Goal: Task Accomplishment & Management: Manage account settings

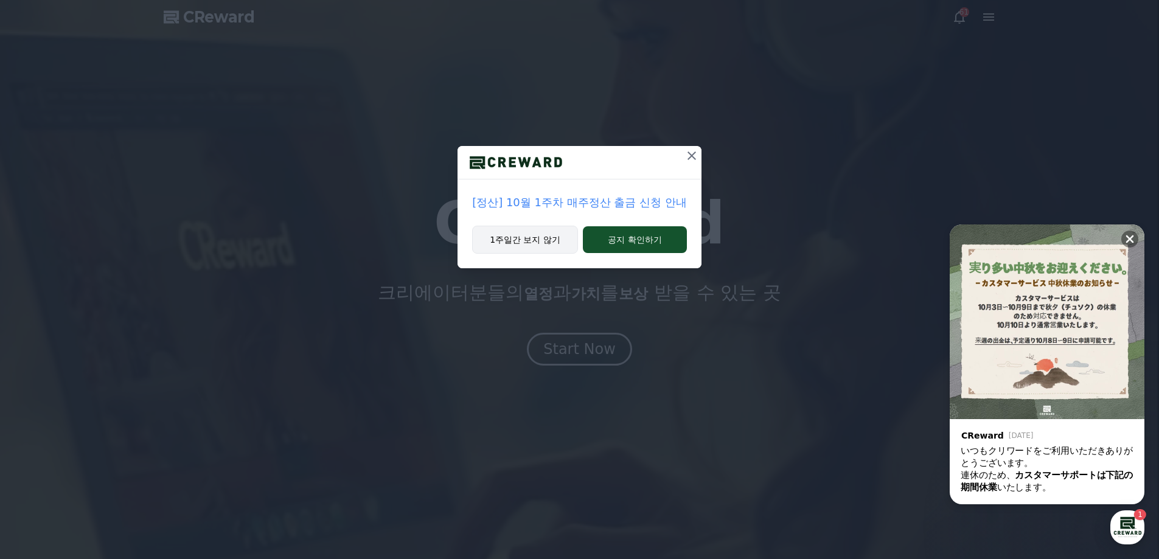
click at [534, 245] on button "1주일간 보지 않기" at bounding box center [525, 240] width 106 height 28
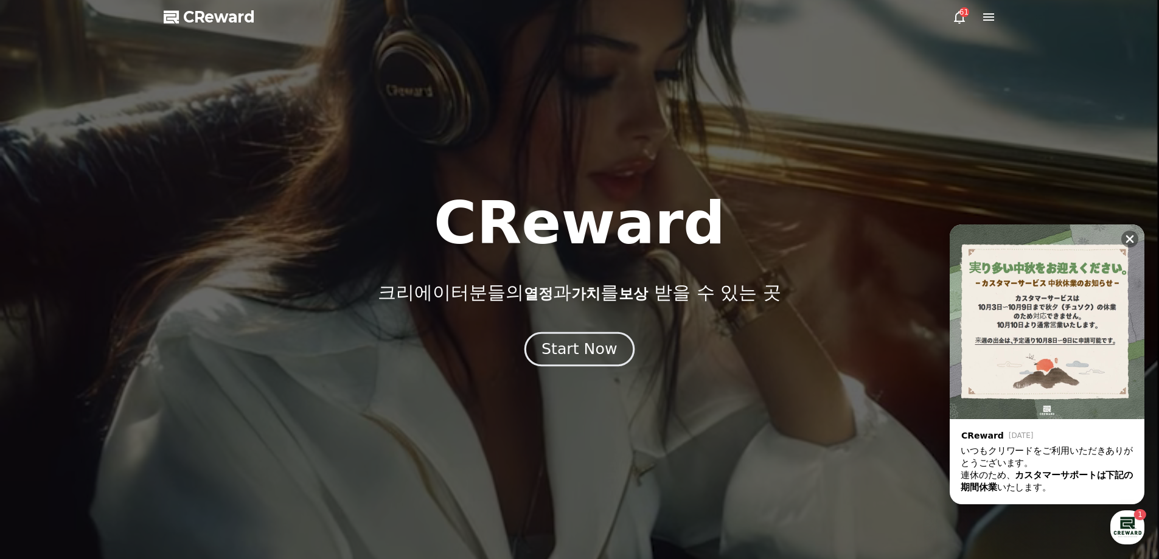
click at [577, 350] on div "Start Now" at bounding box center [578, 349] width 75 height 21
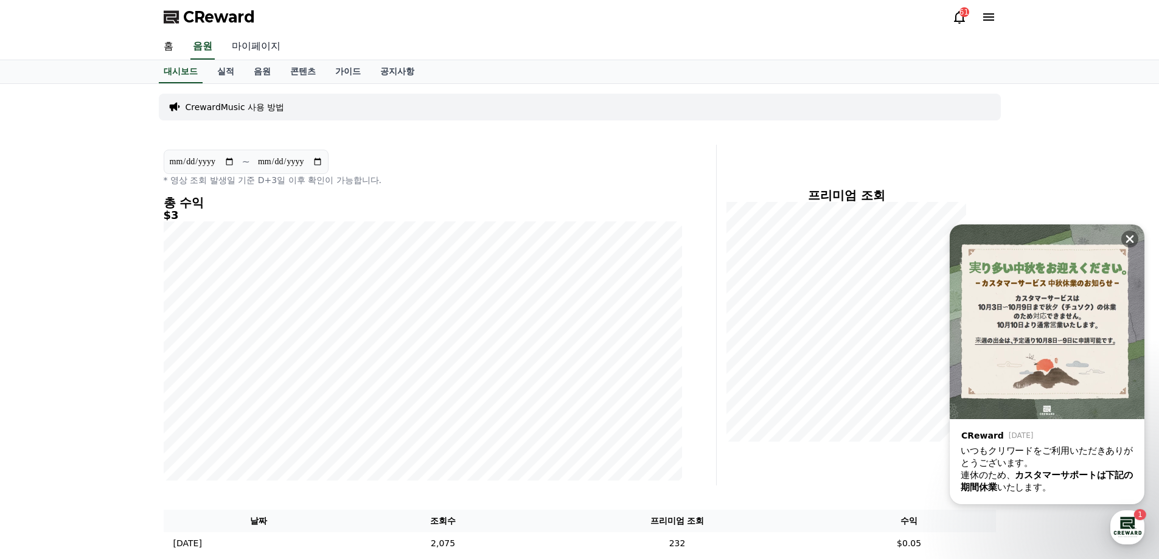
click at [247, 51] on link "마이페이지" at bounding box center [256, 47] width 68 height 26
select select "**********"
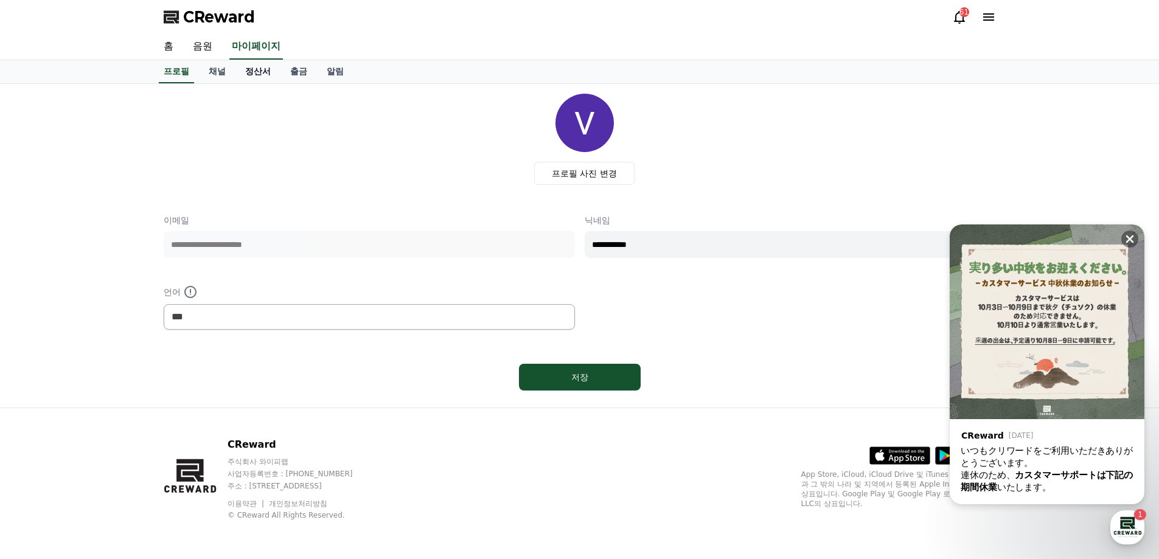
click at [256, 71] on link "정산서" at bounding box center [257, 71] width 45 height 23
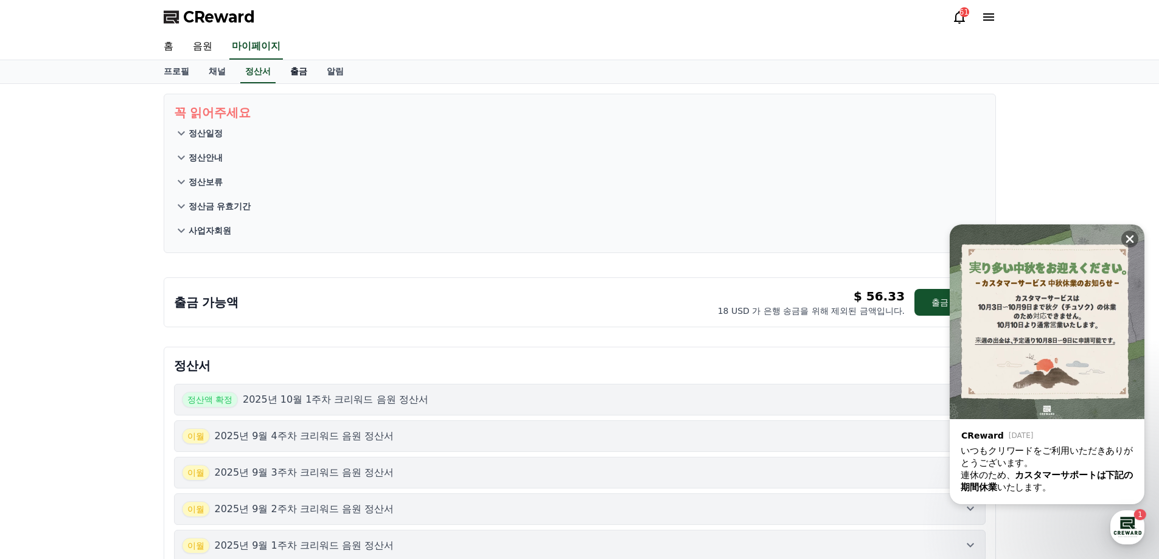
click at [297, 74] on link "출금" at bounding box center [298, 71] width 37 height 23
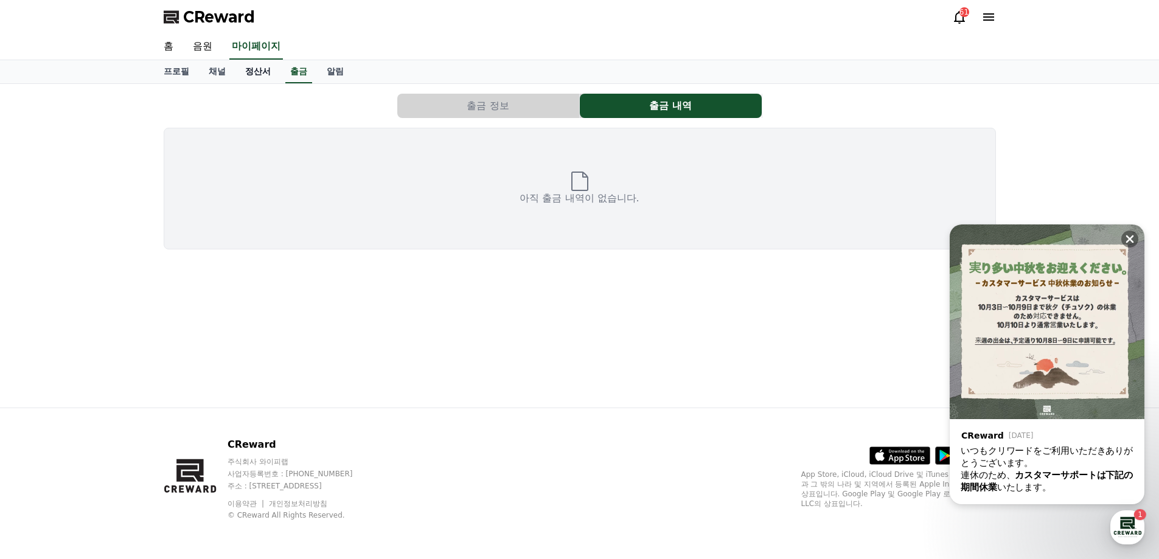
click at [257, 74] on link "정산서" at bounding box center [257, 71] width 45 height 23
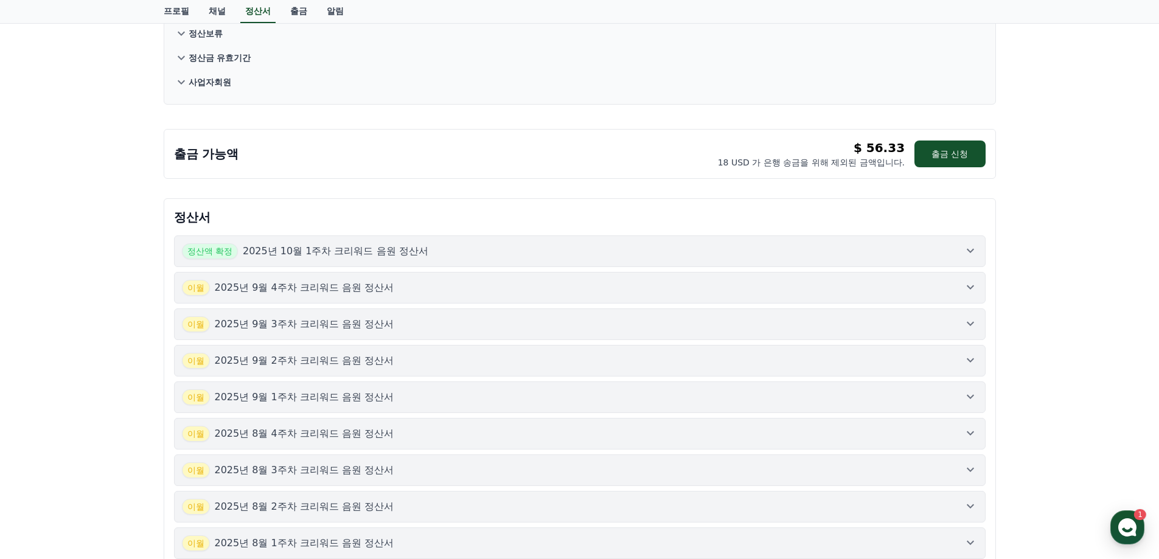
scroll to position [183, 0]
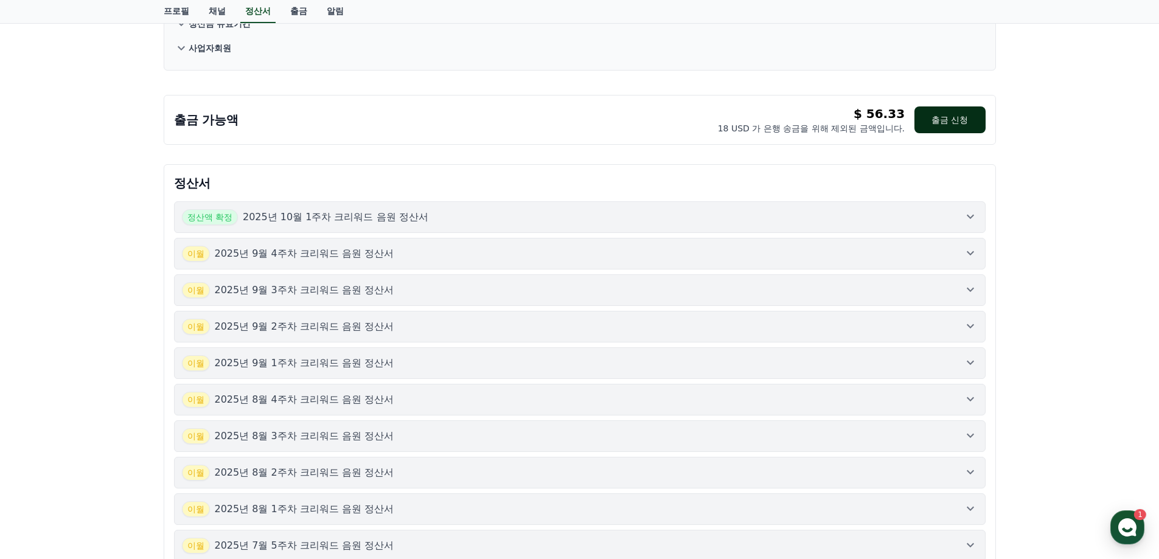
click at [952, 125] on button "출금 신청" at bounding box center [949, 119] width 71 height 27
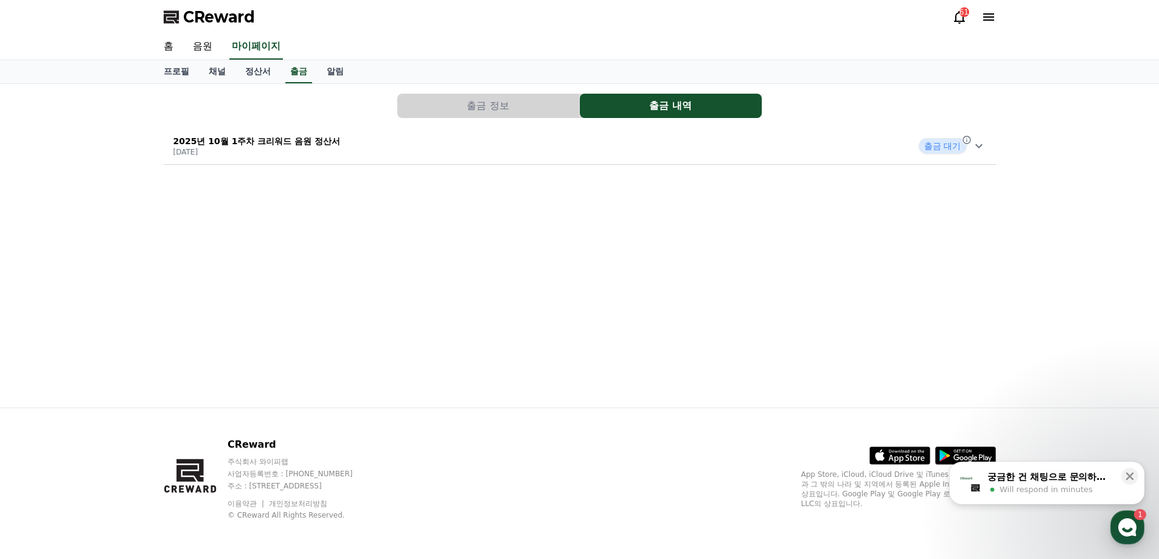
click at [268, 147] on p "2025년 10월 1주차 크리워드 음원 정산서" at bounding box center [256, 141] width 167 height 12
